Goal: Navigation & Orientation: Find specific page/section

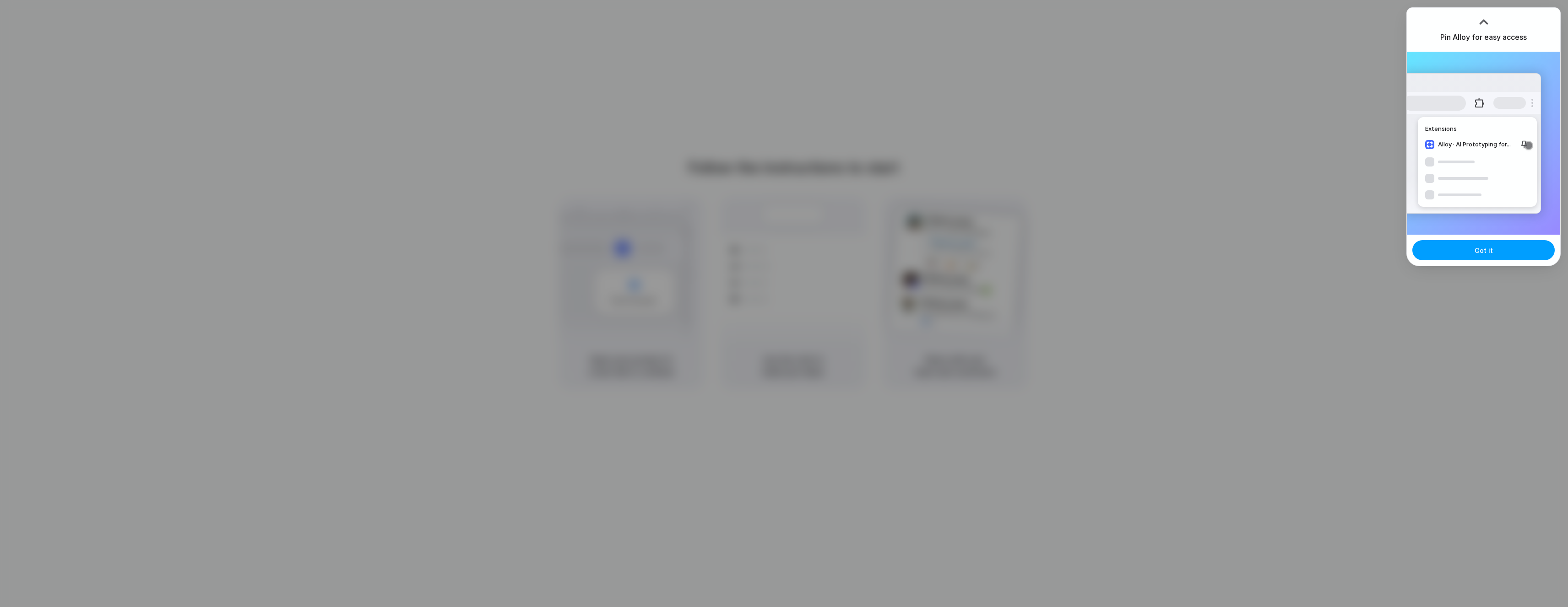
click at [1519, 241] on button "Got it" at bounding box center [1483, 250] width 142 height 20
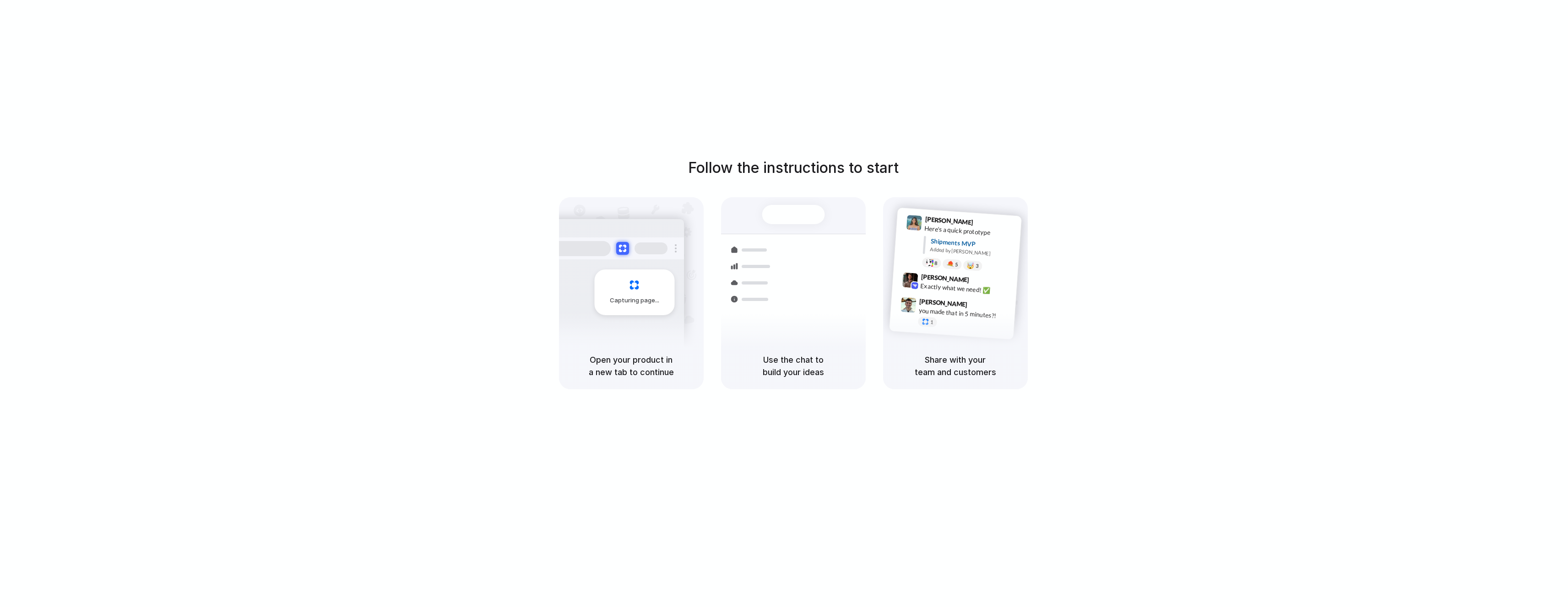
click at [784, 304] on div at bounding box center [784, 304] width 0 height 0
